Goal: Find specific page/section: Find specific page/section

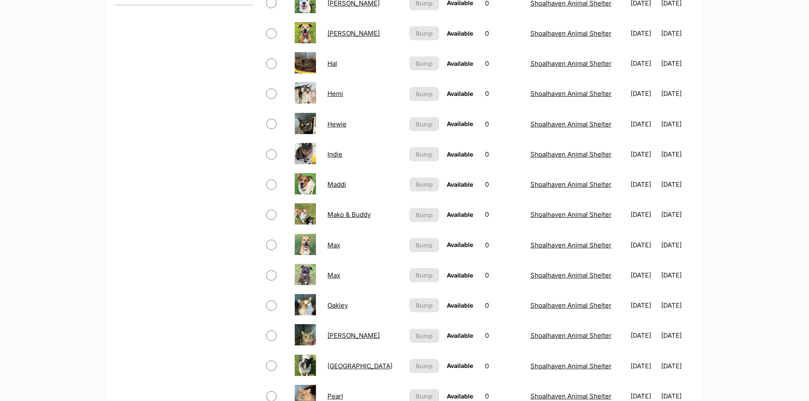
scroll to position [424, 0]
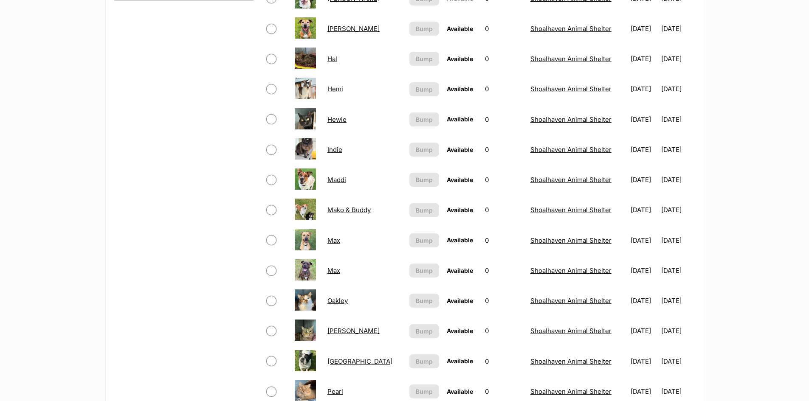
click at [332, 244] on link "Max" at bounding box center [333, 240] width 13 height 8
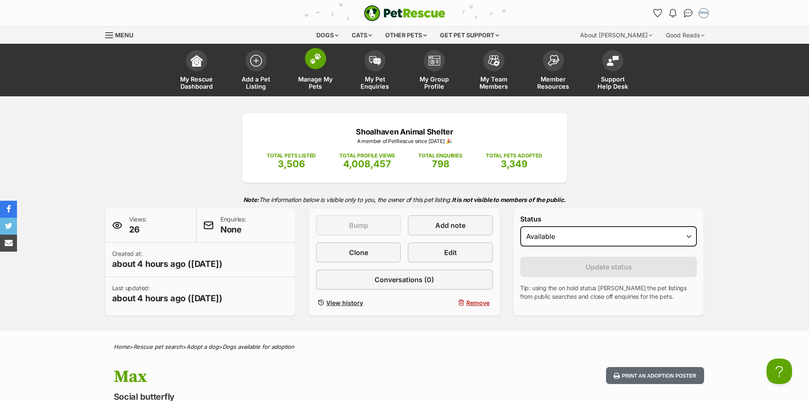
click at [320, 55] on img at bounding box center [315, 58] width 12 height 11
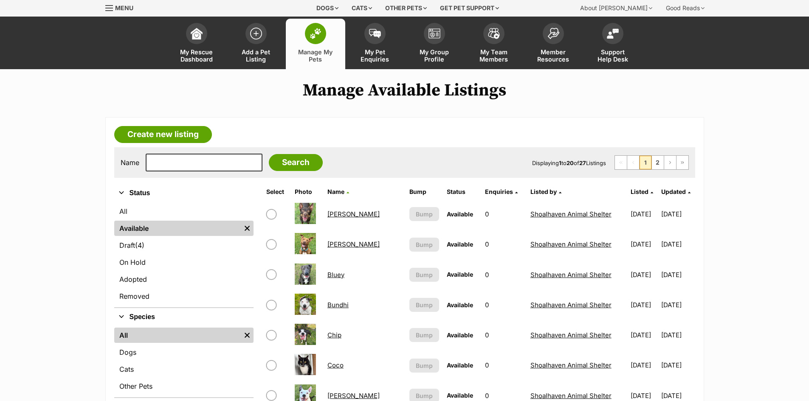
scroll to position [42, 0]
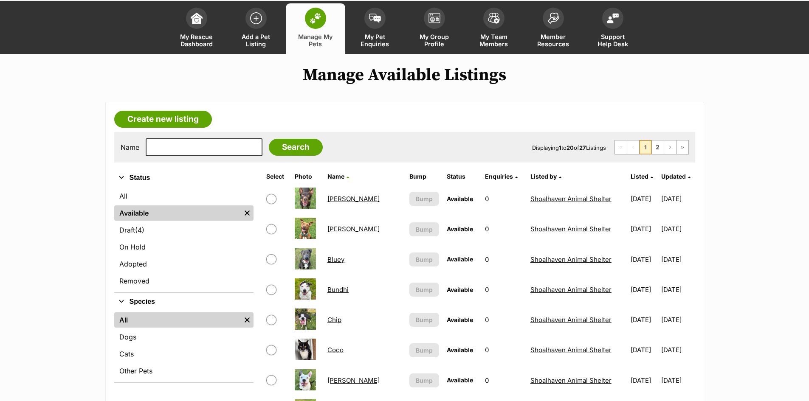
click at [335, 200] on link "[PERSON_NAME]" at bounding box center [353, 199] width 52 height 8
